Goal: Information Seeking & Learning: Learn about a topic

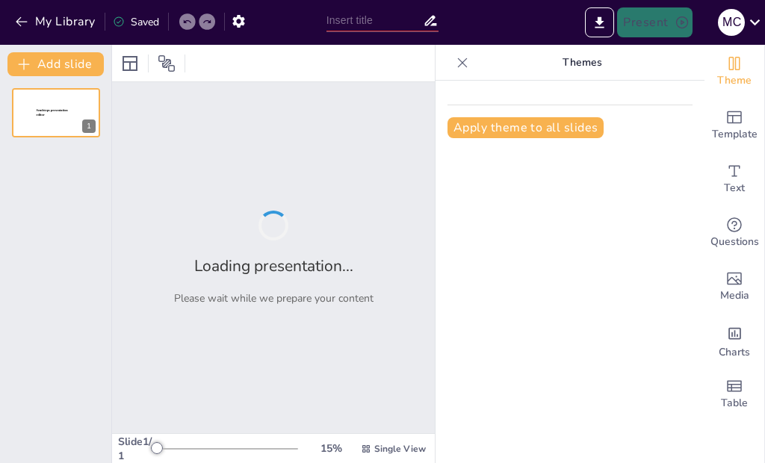
type input "como evitar el plagio"
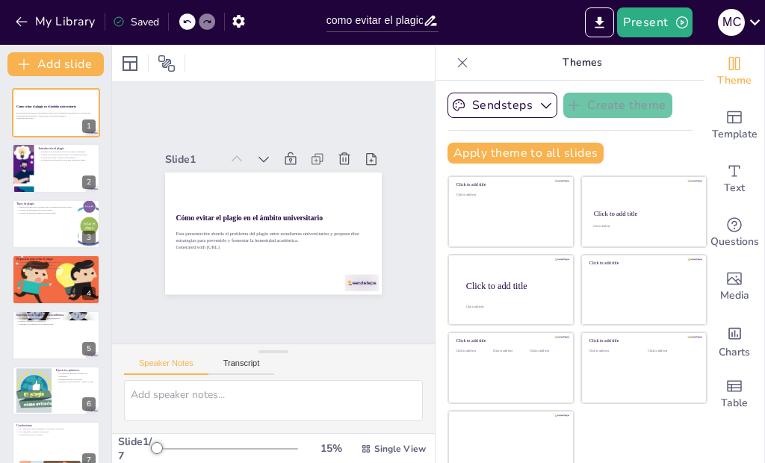
click at [237, 70] on div at bounding box center [273, 63] width 323 height 37
click at [49, 162] on div "El plagio es un problema común en el ámbito académico. La falta de conciencia p…" at bounding box center [67, 157] width 58 height 15
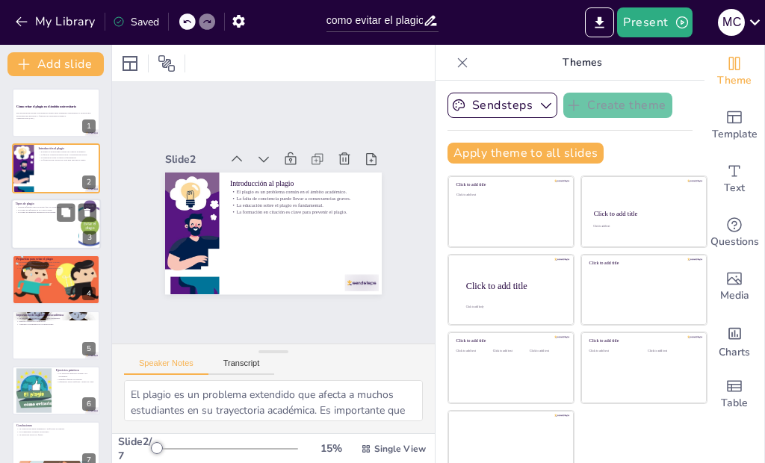
click at [40, 220] on div at bounding box center [56, 224] width 90 height 51
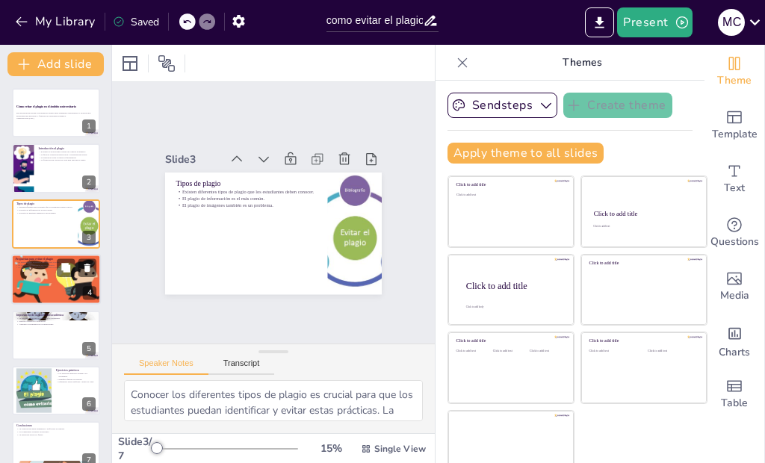
click at [40, 275] on div at bounding box center [56, 279] width 90 height 58
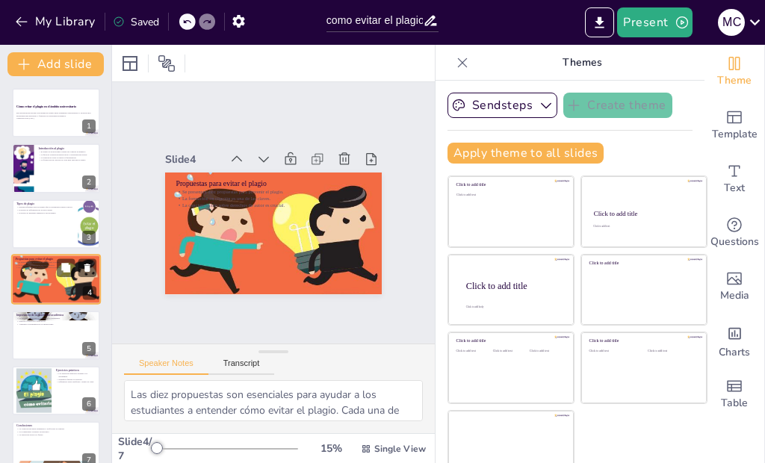
scroll to position [10, 0]
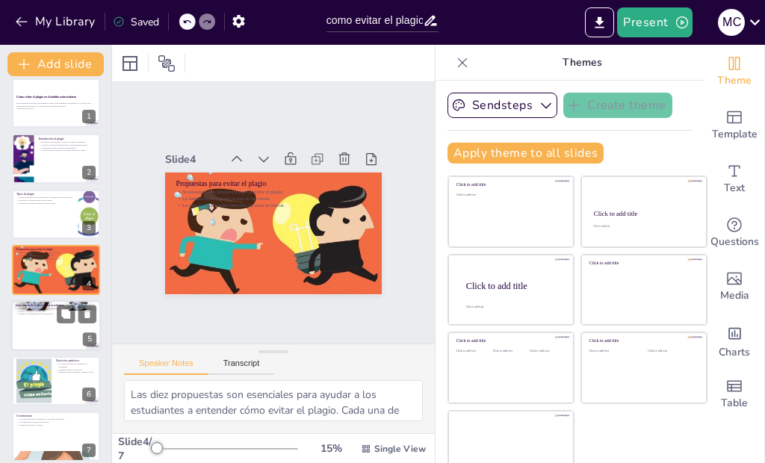
click at [60, 326] on div at bounding box center [56, 325] width 90 height 51
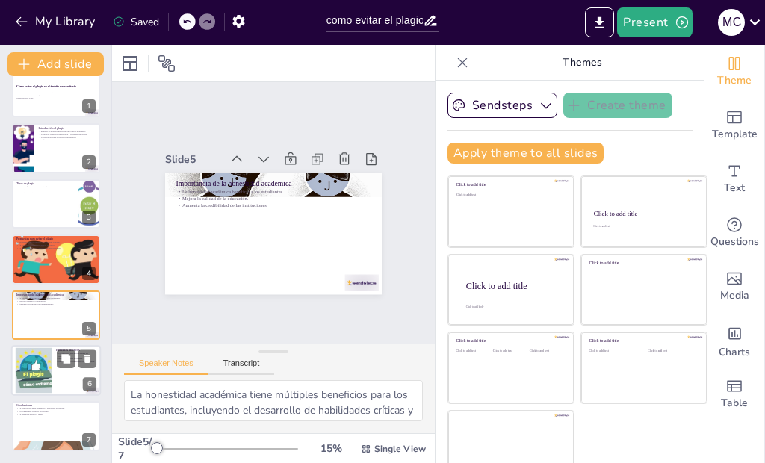
click at [51, 355] on div at bounding box center [33, 371] width 81 height 46
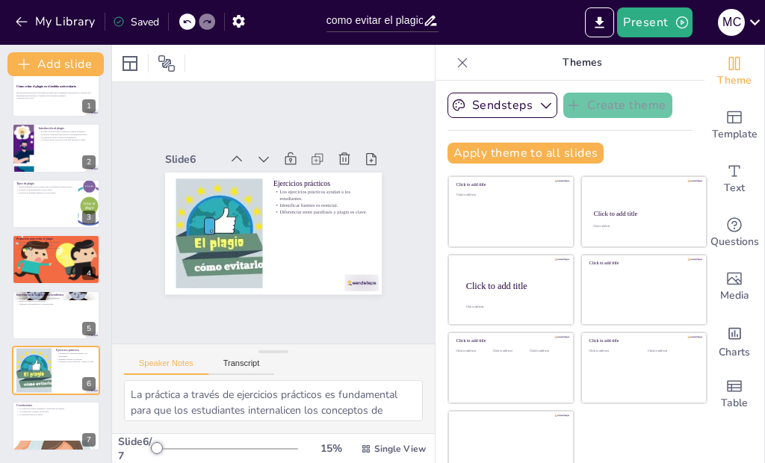
scroll to position [19, 0]
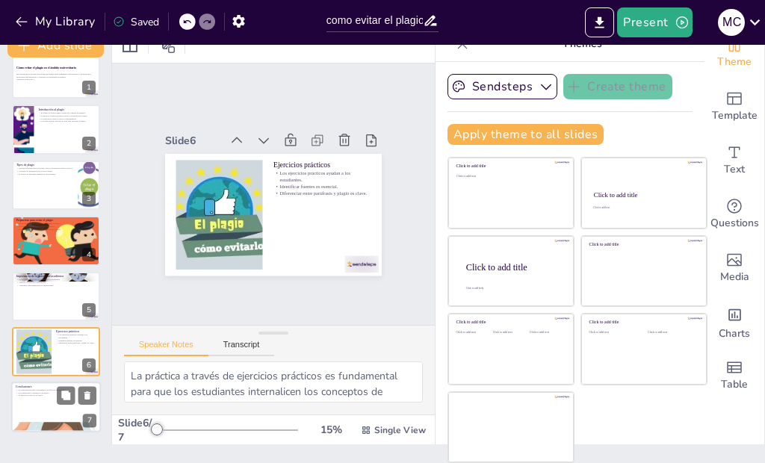
click at [46, 400] on div at bounding box center [56, 407] width 90 height 51
type textarea "La colaboración entre estudiantes y profesores es fundamental para fomentar una…"
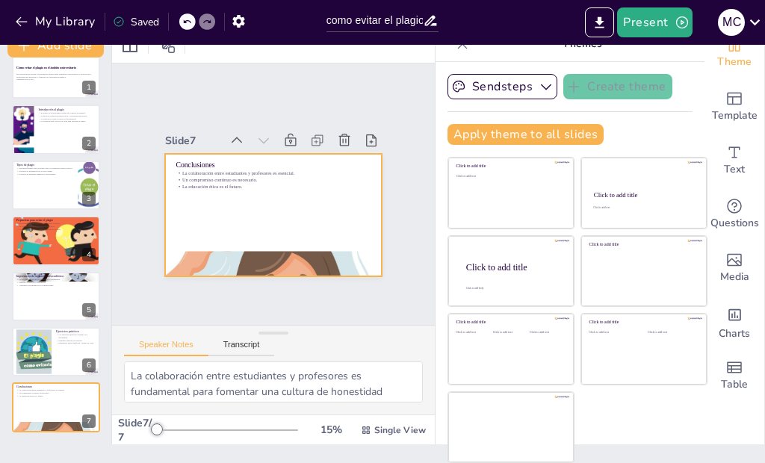
scroll to position [0, 0]
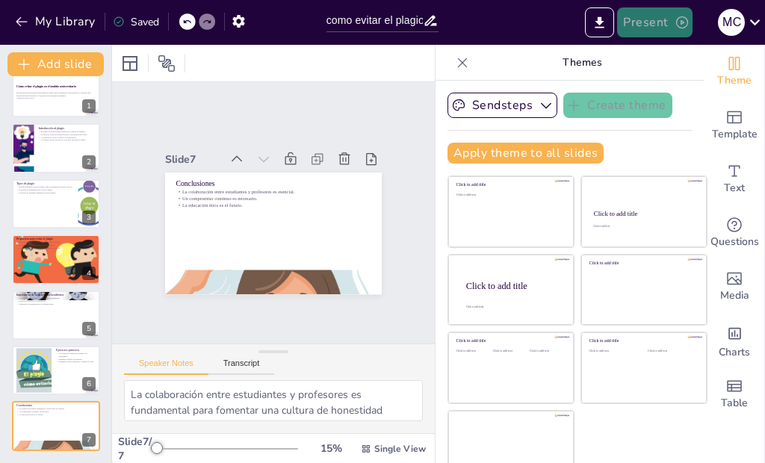
click at [649, 16] on button "Present" at bounding box center [654, 22] width 75 height 30
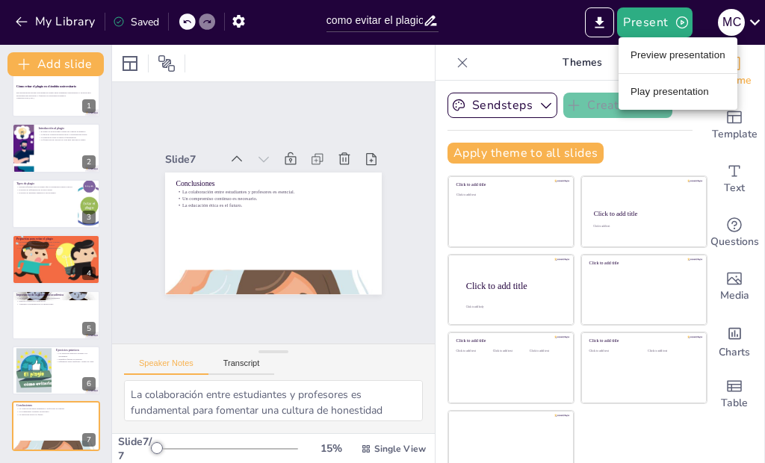
click at [662, 55] on li "Preview presentation" at bounding box center [677, 55] width 119 height 24
